Goal: Transaction & Acquisition: Download file/media

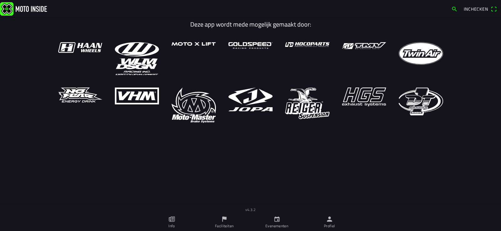
click at [330, 225] on ion-label "Profiel" at bounding box center [329, 227] width 11 height 6
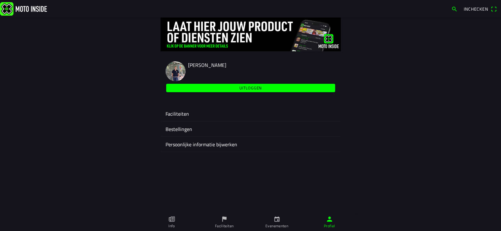
click at [182, 111] on ion-label "Faciliteiten" at bounding box center [251, 114] width 170 height 8
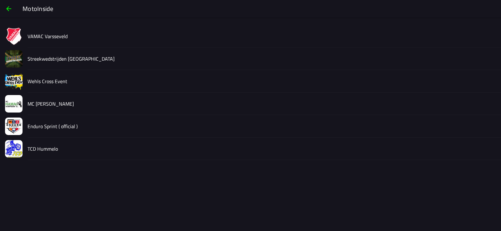
click at [0, 0] on slot "Streekwedstrijden [GEOGRAPHIC_DATA]" at bounding box center [0, 0] width 0 height 0
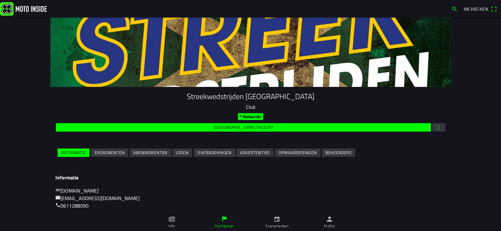
click at [0, 0] on slot "Evenementen" at bounding box center [0, 0] width 0 height 0
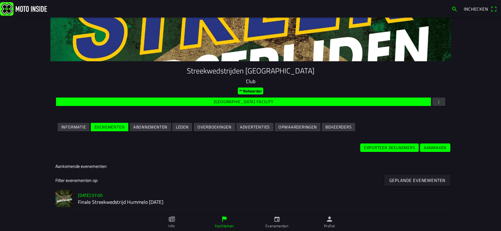
scroll to position [62, 0]
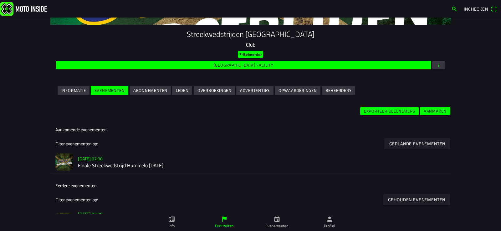
click at [113, 160] on h3 "[DATE] 07:00" at bounding box center [262, 159] width 368 height 7
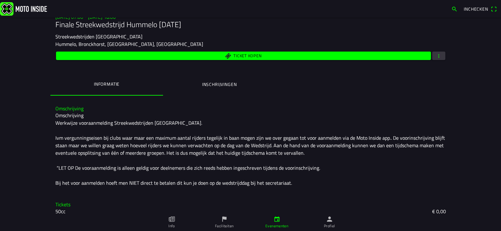
scroll to position [94, 0]
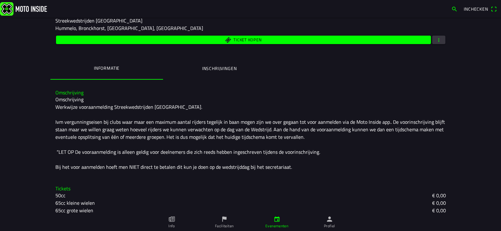
drag, startPoint x: 230, startPoint y: 62, endPoint x: 225, endPoint y: 68, distance: 7.5
click at [230, 64] on button "Inschrijvingen" at bounding box center [219, 68] width 113 height 21
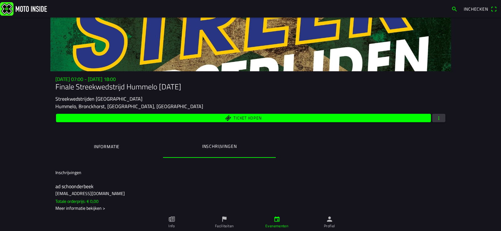
scroll to position [0, 0]
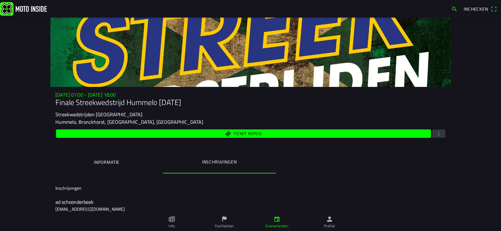
click at [438, 133] on span "button" at bounding box center [439, 134] width 6 height 8
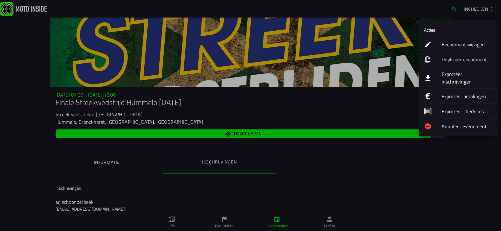
click at [455, 71] on ion-label "Exporteer inschrijvingen" at bounding box center [467, 77] width 51 height 15
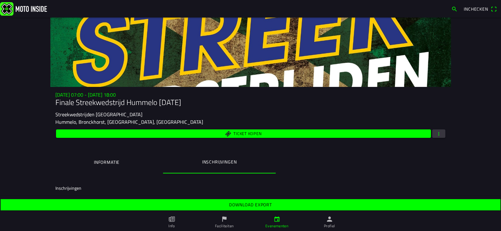
click at [0, 0] on slot "Download export" at bounding box center [0, 0] width 0 height 0
